Goal: Transaction & Acquisition: Purchase product/service

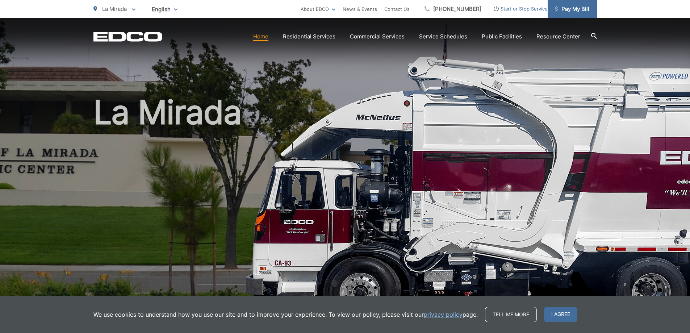
click at [568, 7] on span "Pay My Bill" at bounding box center [572, 9] width 34 height 9
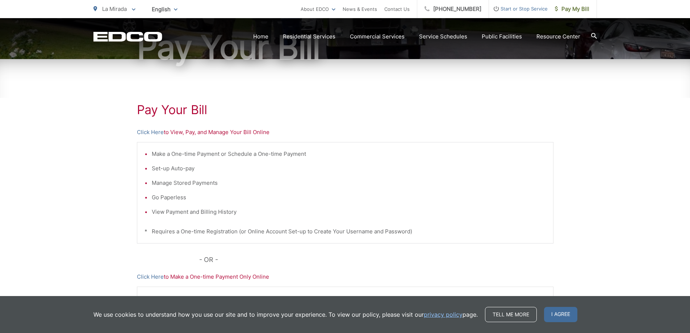
scroll to position [109, 0]
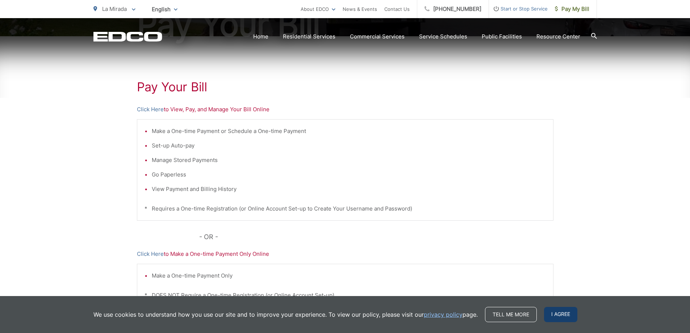
click at [559, 318] on span "I agree" at bounding box center [560, 314] width 33 height 15
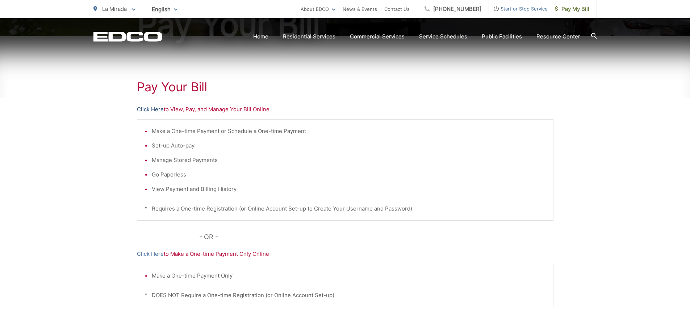
click at [156, 108] on link "Click Here" at bounding box center [150, 109] width 27 height 9
click at [153, 110] on link "Click Here" at bounding box center [150, 109] width 27 height 9
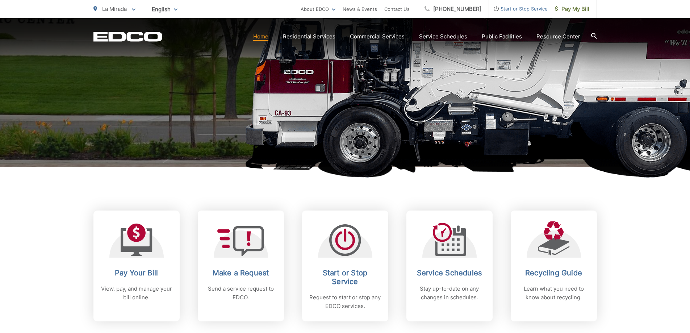
scroll to position [181, 0]
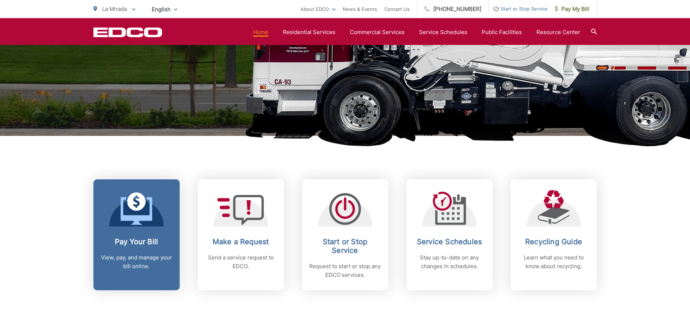
click at [142, 212] on icon at bounding box center [137, 208] width 32 height 33
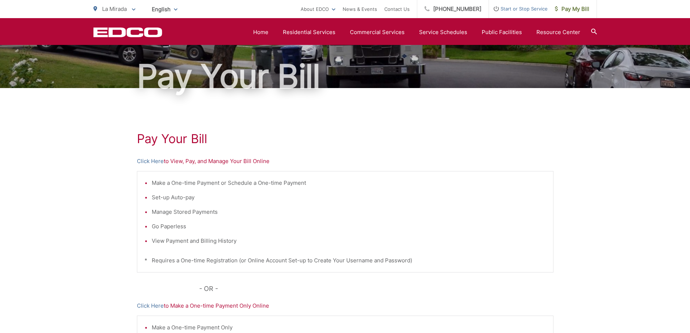
scroll to position [36, 0]
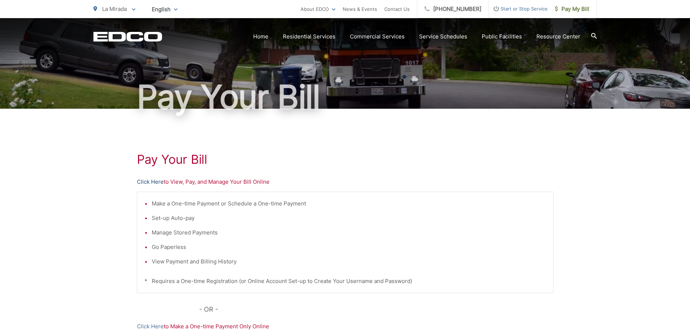
click at [157, 184] on link "Click Here" at bounding box center [150, 181] width 27 height 9
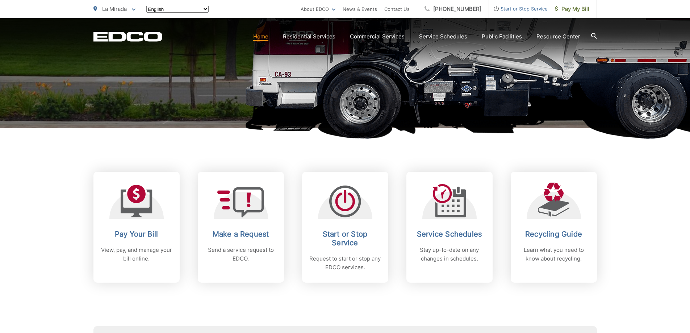
scroll to position [217, 0]
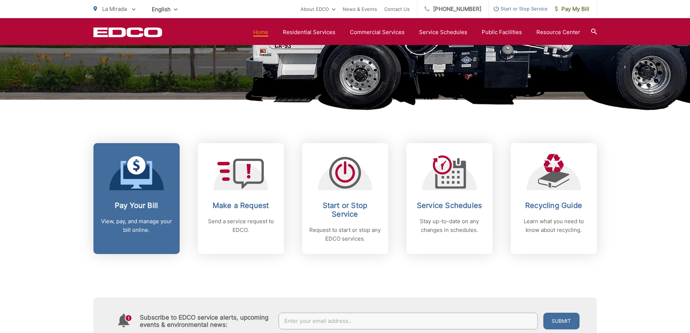
click at [134, 178] on icon at bounding box center [137, 172] width 32 height 33
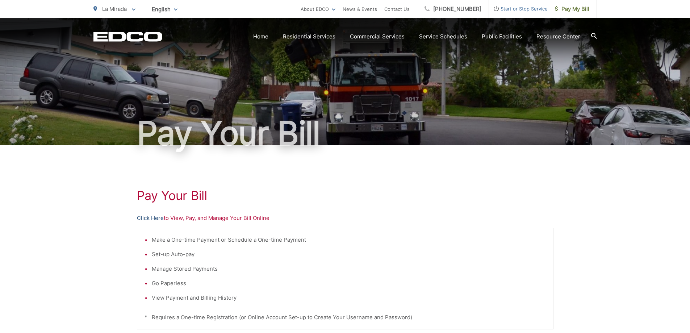
click at [157, 218] on link "Click Here" at bounding box center [150, 218] width 27 height 9
